Goal: Task Accomplishment & Management: Use online tool/utility

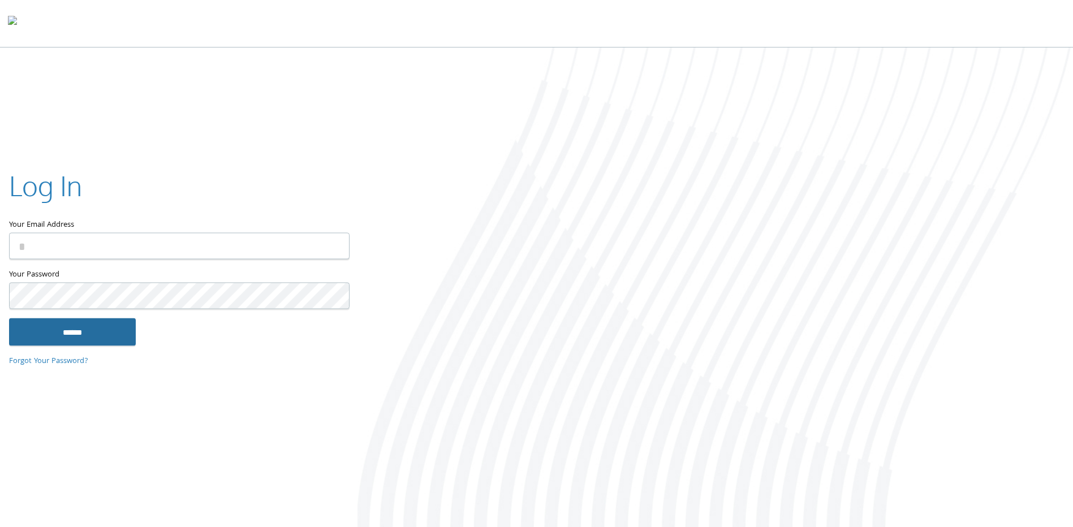
type input "**********"
click at [92, 342] on input "******" at bounding box center [72, 331] width 127 height 27
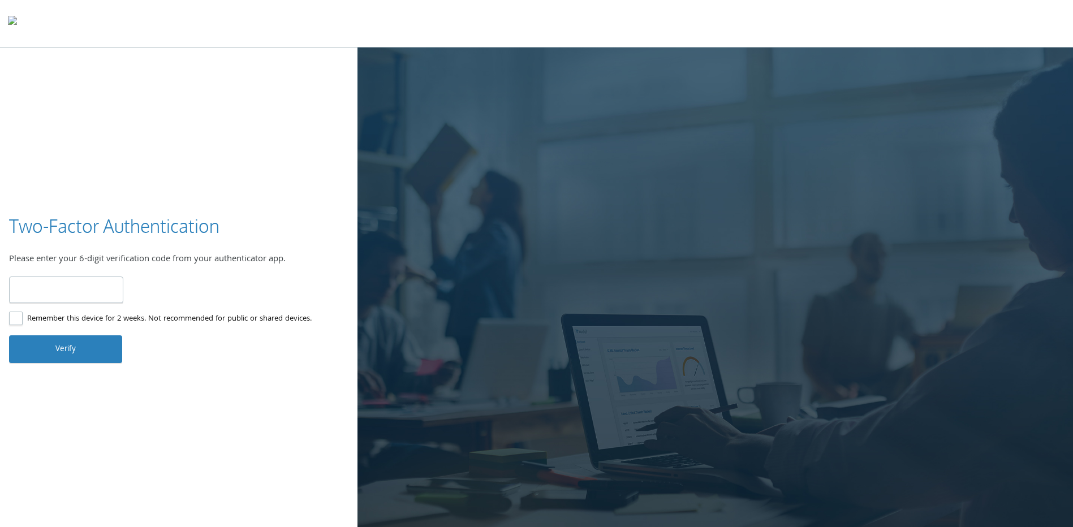
click at [75, 291] on input "number" at bounding box center [66, 289] width 114 height 27
type input "******"
